Goal: Find specific page/section: Find specific page/section

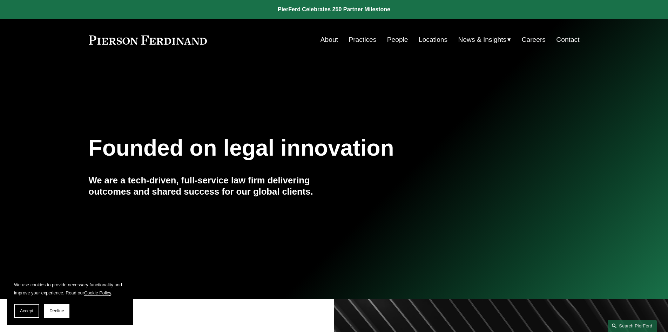
click at [393, 36] on link "People" at bounding box center [397, 39] width 21 height 13
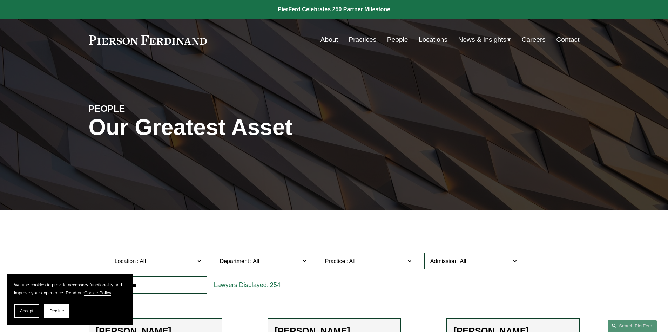
drag, startPoint x: 246, startPoint y: 235, endPoint x: 253, endPoint y: 92, distance: 143.7
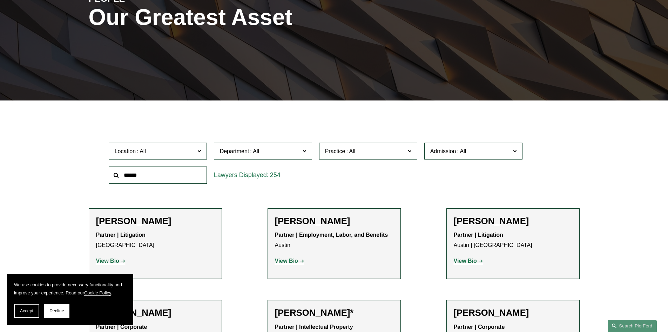
scroll to position [140, 0]
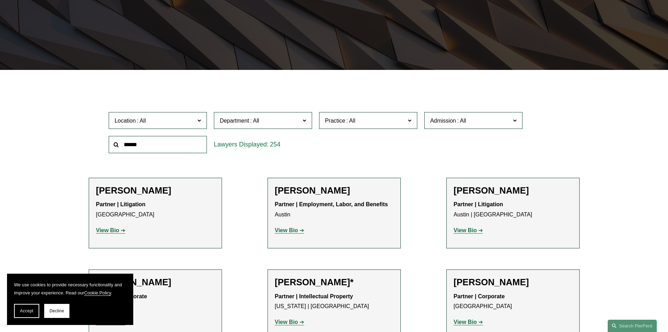
click at [174, 139] on input "text" at bounding box center [158, 144] width 98 height 17
type input "*******"
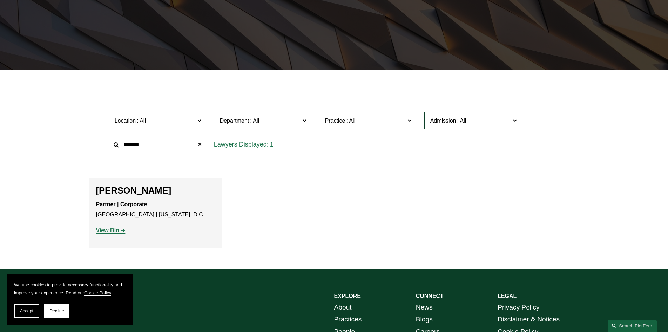
click at [110, 231] on strong "View Bio" at bounding box center [107, 230] width 23 height 6
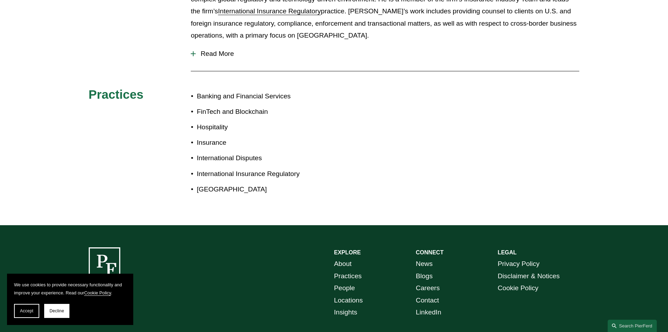
scroll to position [140, 0]
